Goal: Task Accomplishment & Management: Manage account settings

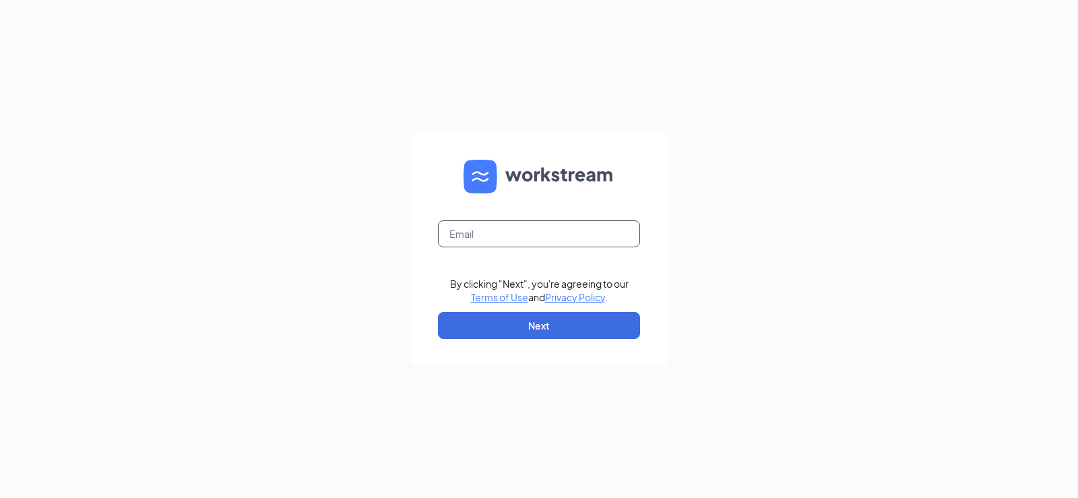
click at [485, 224] on input "text" at bounding box center [539, 233] width 202 height 27
type input "finance@caffeinatedpartners.com"
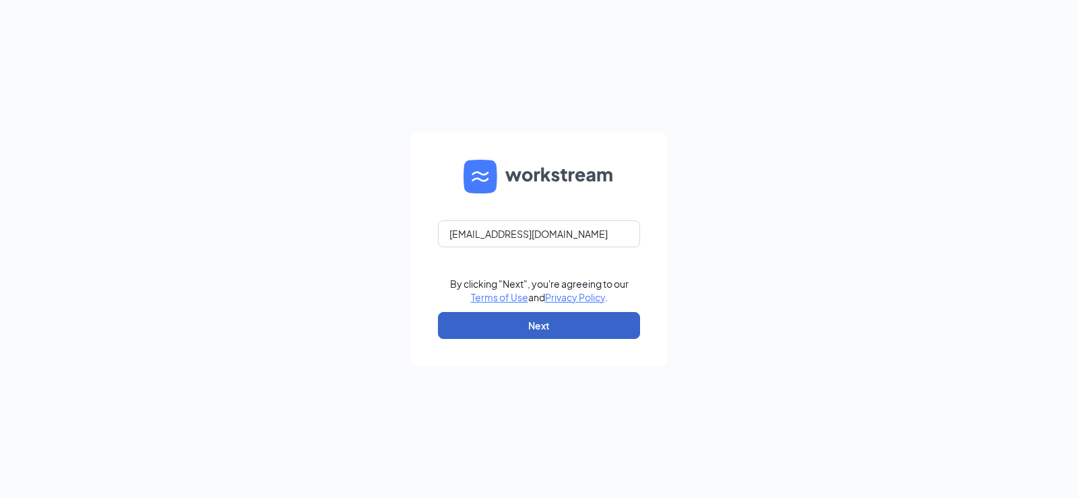
click at [536, 335] on button "Next" at bounding box center [539, 325] width 202 height 27
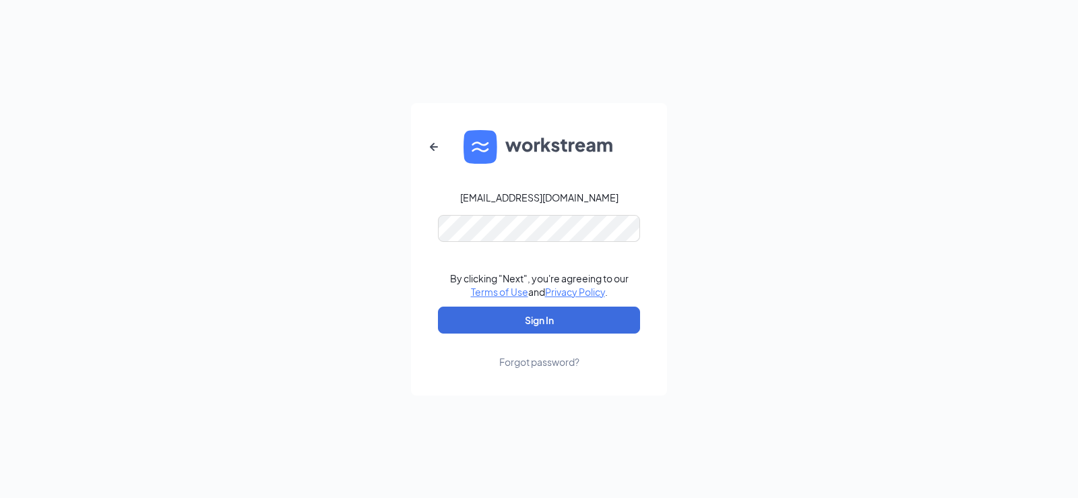
click at [530, 358] on div "Forgot password?" at bounding box center [539, 361] width 80 height 13
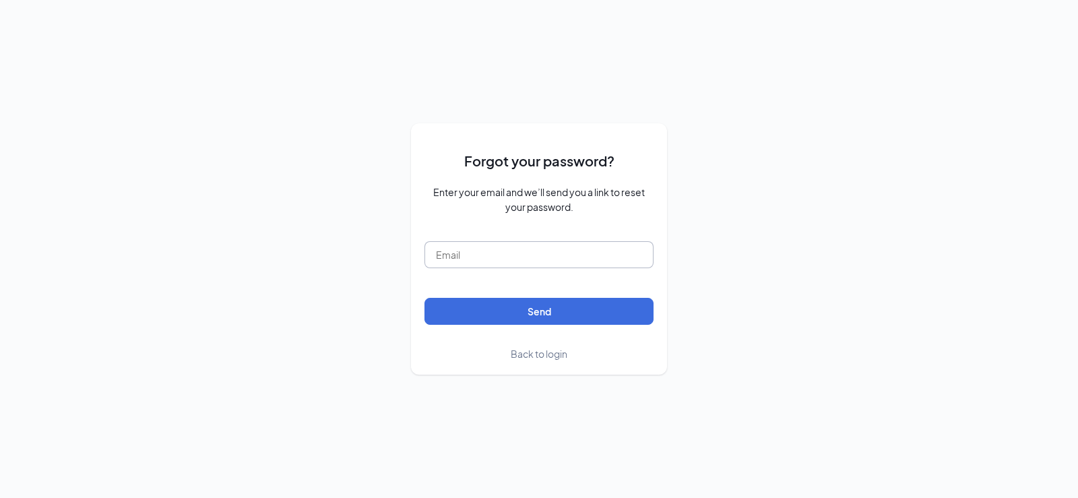
click at [487, 257] on input "text" at bounding box center [539, 254] width 229 height 27
type input "finance@caffeinatedpartners.com"
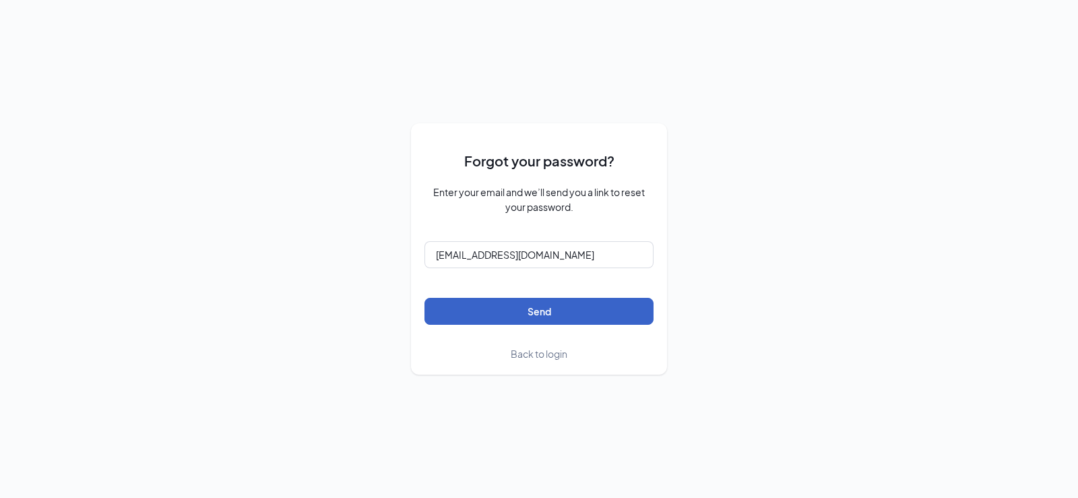
click at [521, 317] on button "Send" at bounding box center [539, 311] width 229 height 27
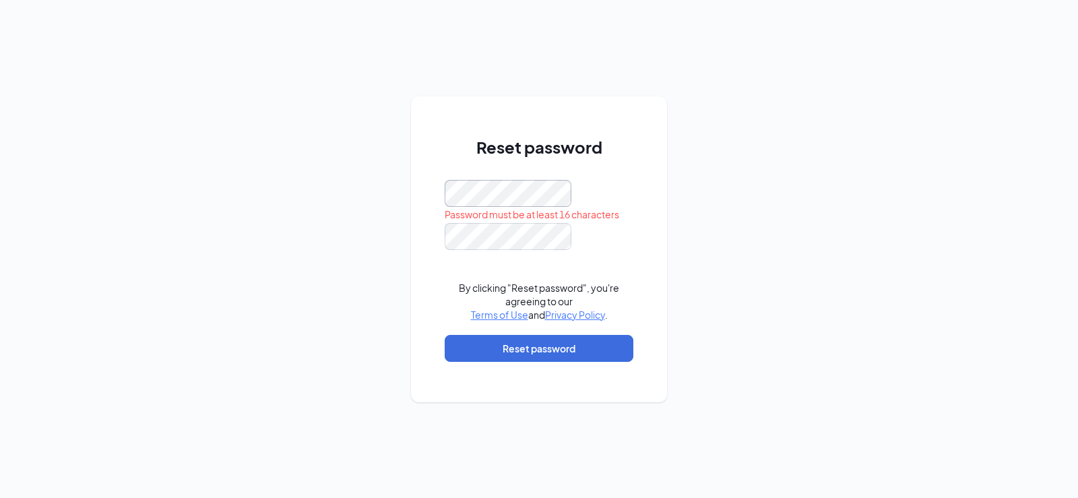
click at [399, 182] on div "Reset password Password must be at least 16 characters By clicking "Reset passw…" at bounding box center [539, 249] width 1078 height 498
click at [344, 189] on div "Reset password Password must be at least 16 characters By clicking "Reset passw…" at bounding box center [539, 249] width 1078 height 498
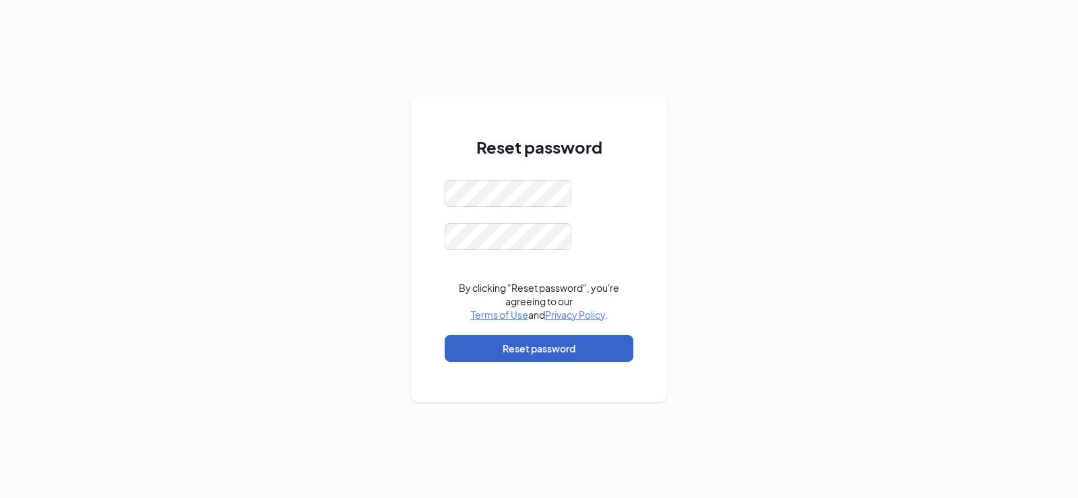
click at [535, 352] on button "Reset password" at bounding box center [539, 348] width 189 height 27
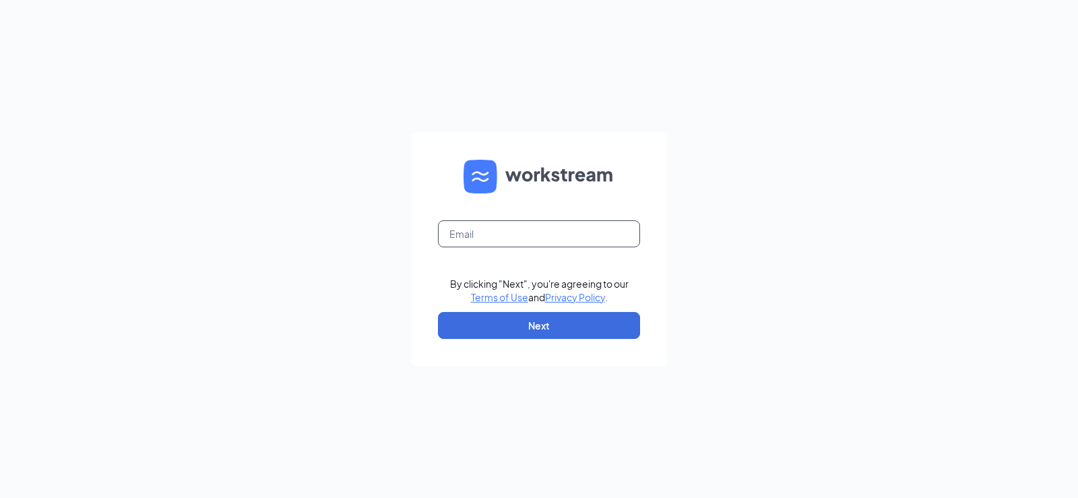
click at [534, 238] on input "text" at bounding box center [539, 233] width 202 height 27
type input "finance@caffeinatedpartners.com"
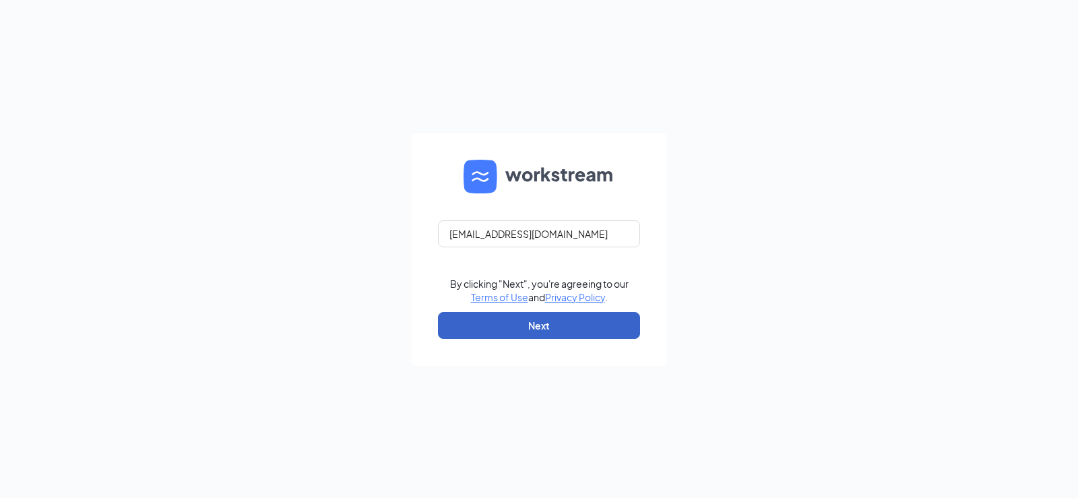
click at [538, 325] on button "Next" at bounding box center [539, 325] width 202 height 27
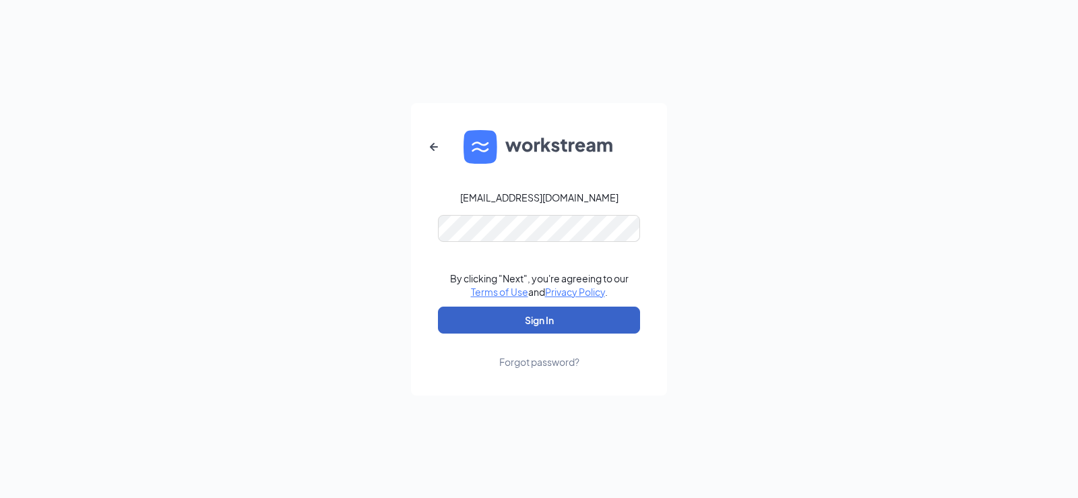
click at [528, 315] on button "Sign In" at bounding box center [539, 320] width 202 height 27
